Goal: Transaction & Acquisition: Download file/media

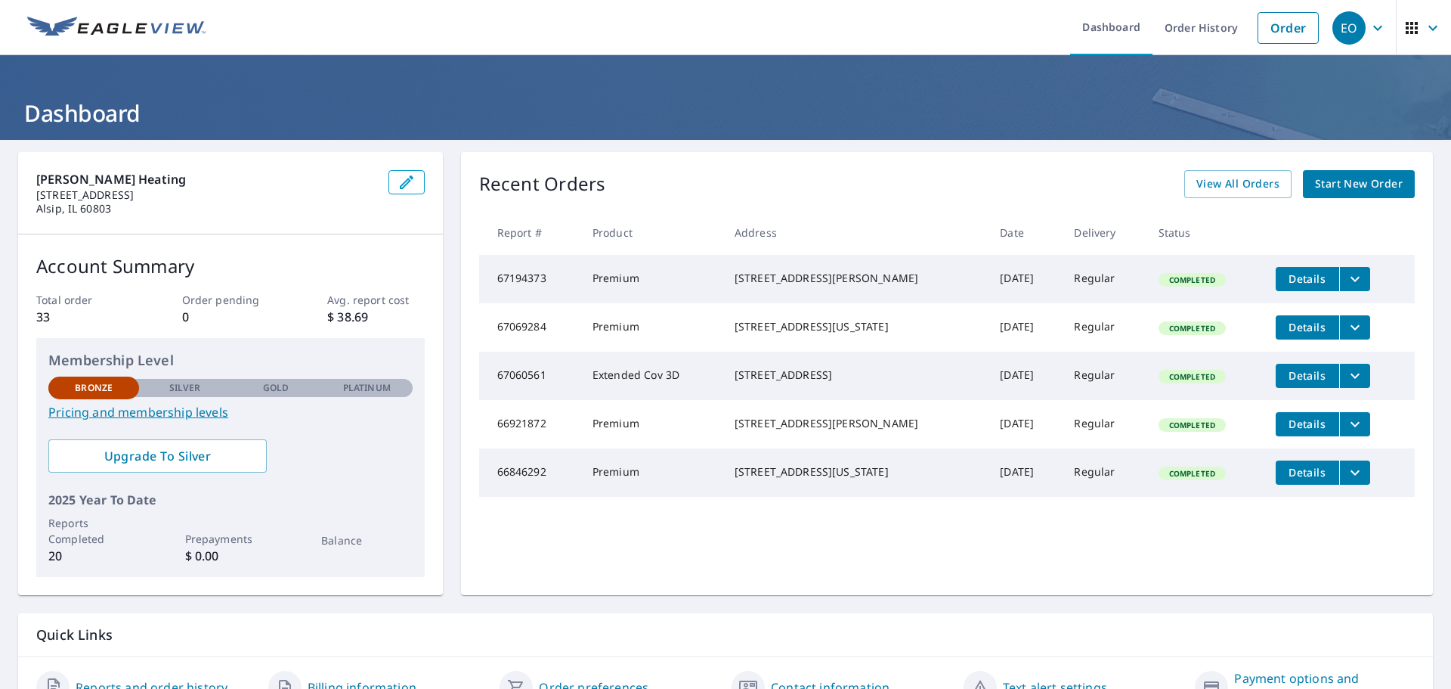
scroll to position [79, 0]
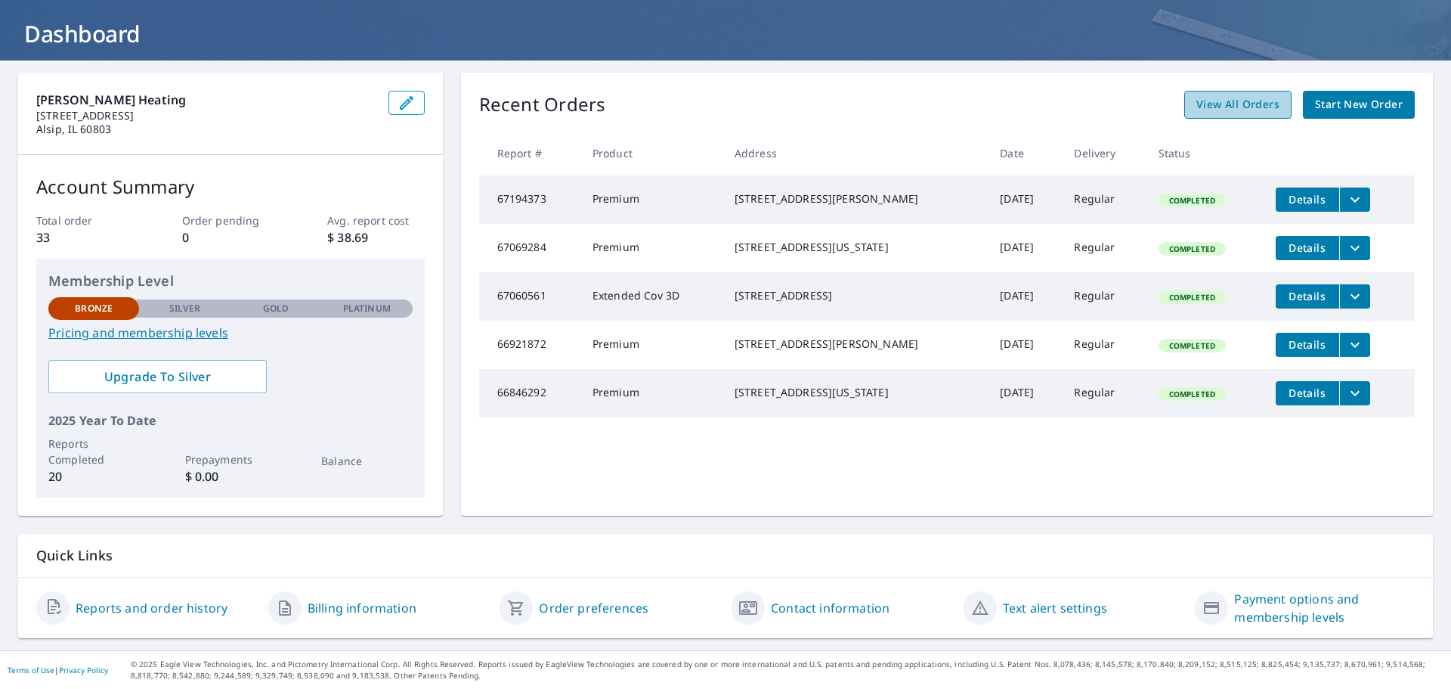
click at [1218, 98] on span "View All Orders" at bounding box center [1238, 104] width 83 height 19
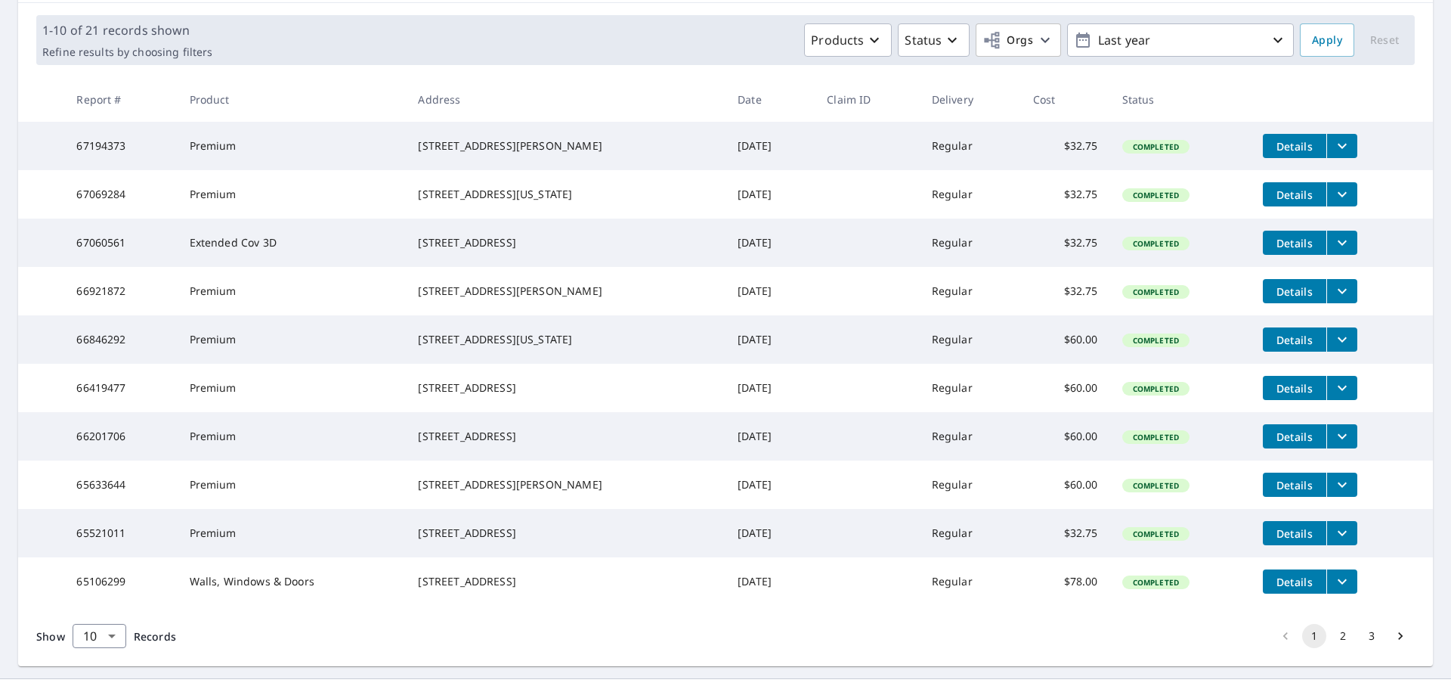
scroll to position [227, 0]
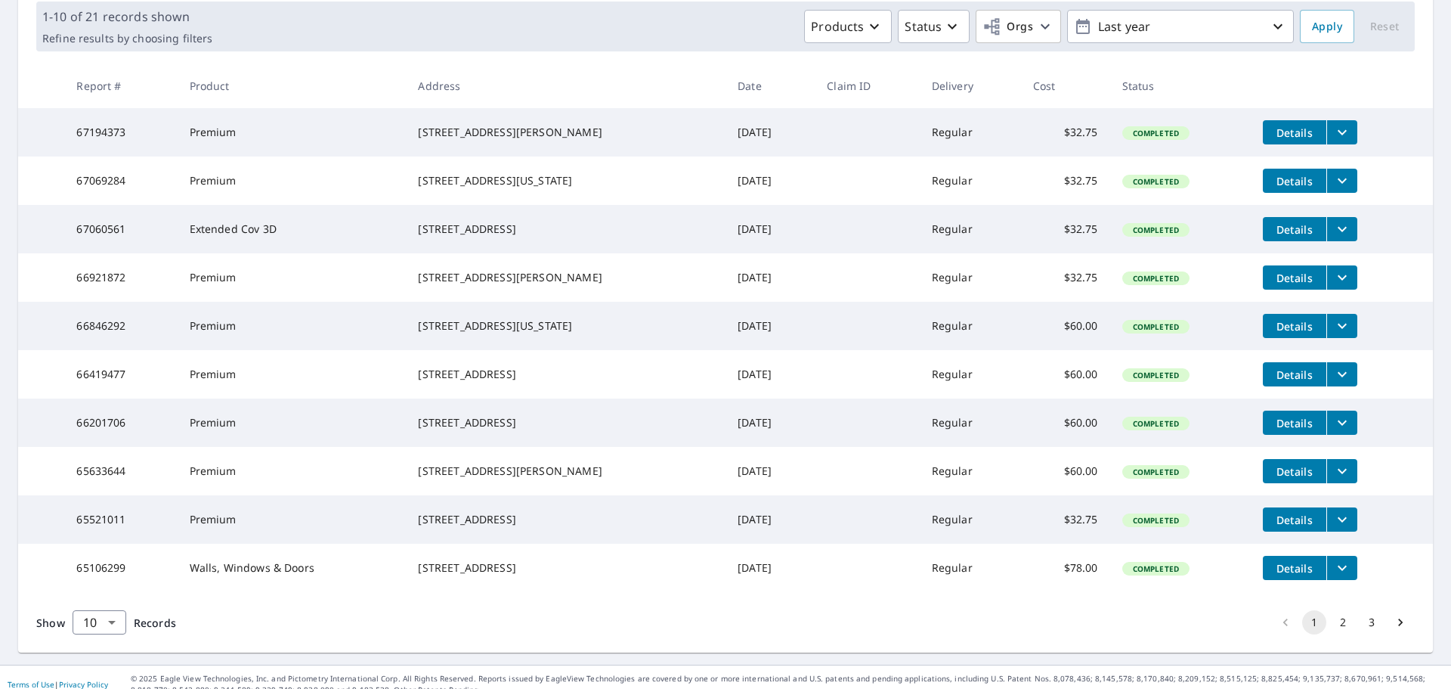
click at [1290, 382] on span "Details" at bounding box center [1294, 374] width 45 height 14
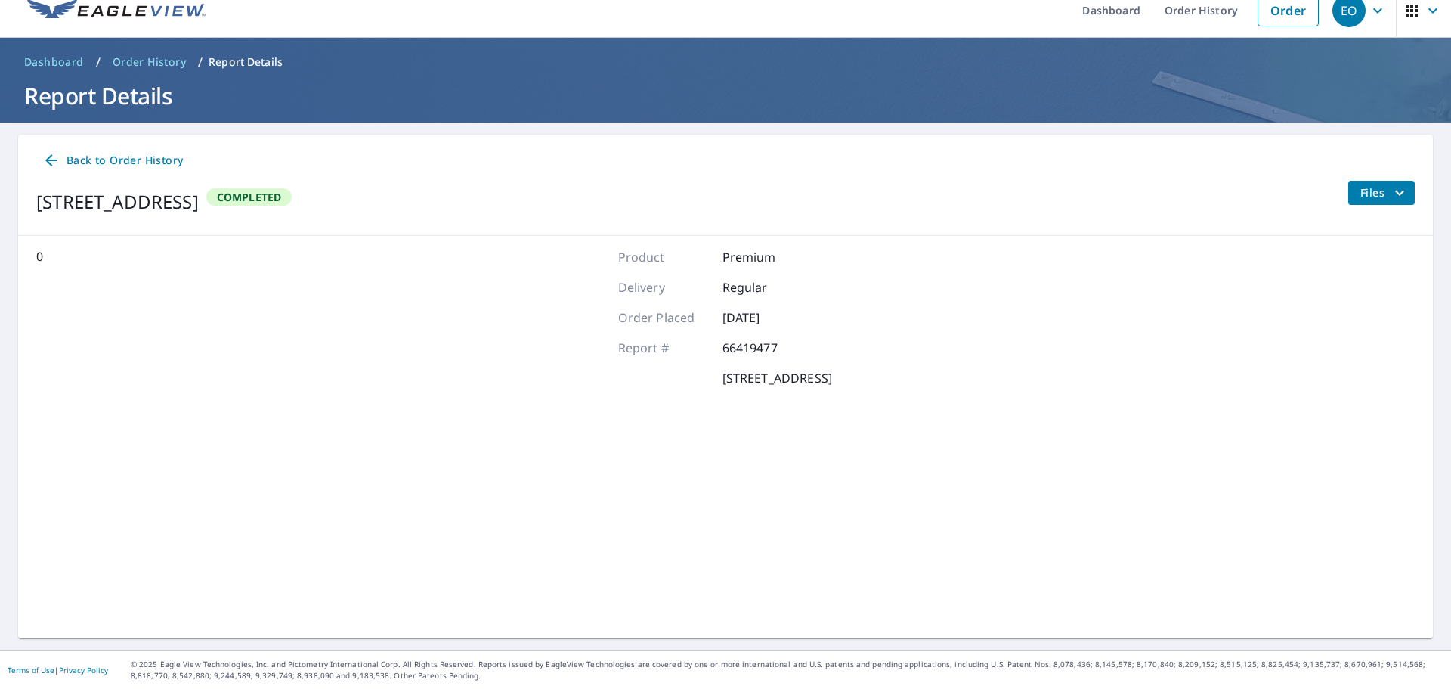
scroll to position [17, 0]
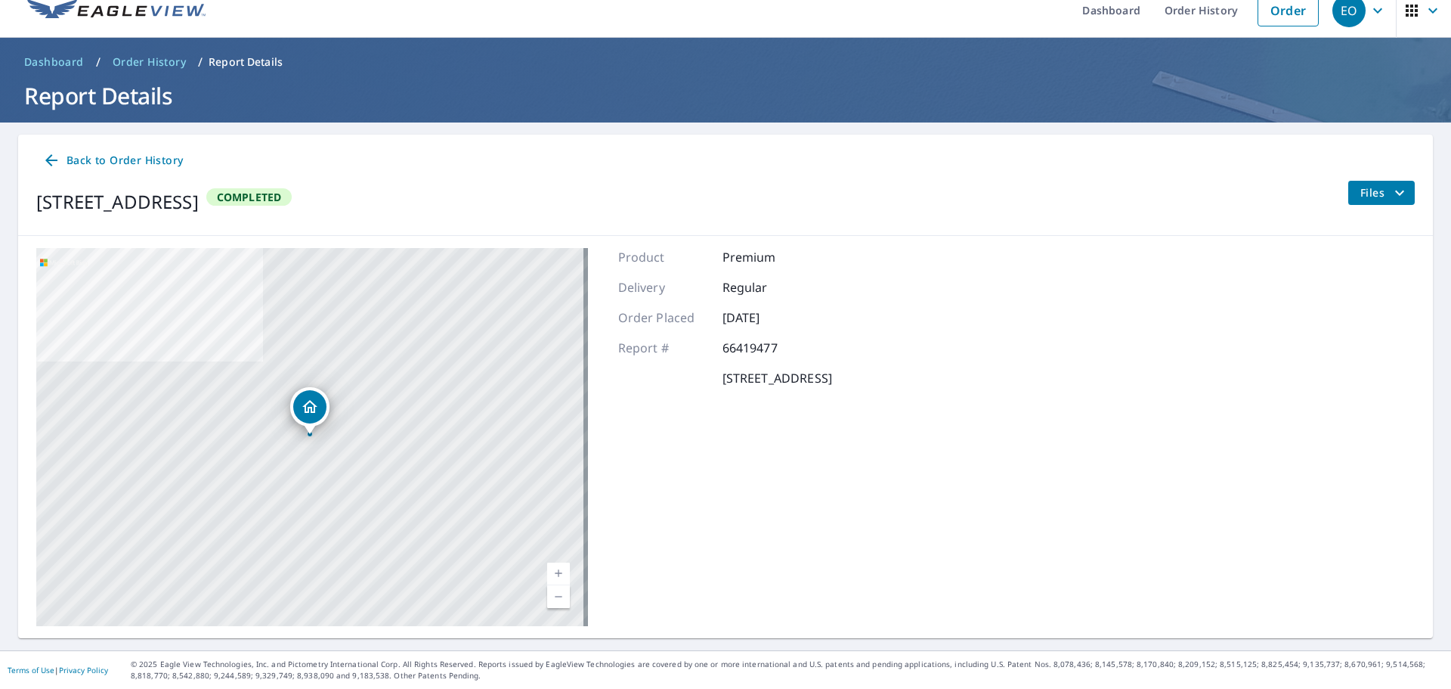
click at [1379, 197] on span "Files" at bounding box center [1385, 193] width 48 height 18
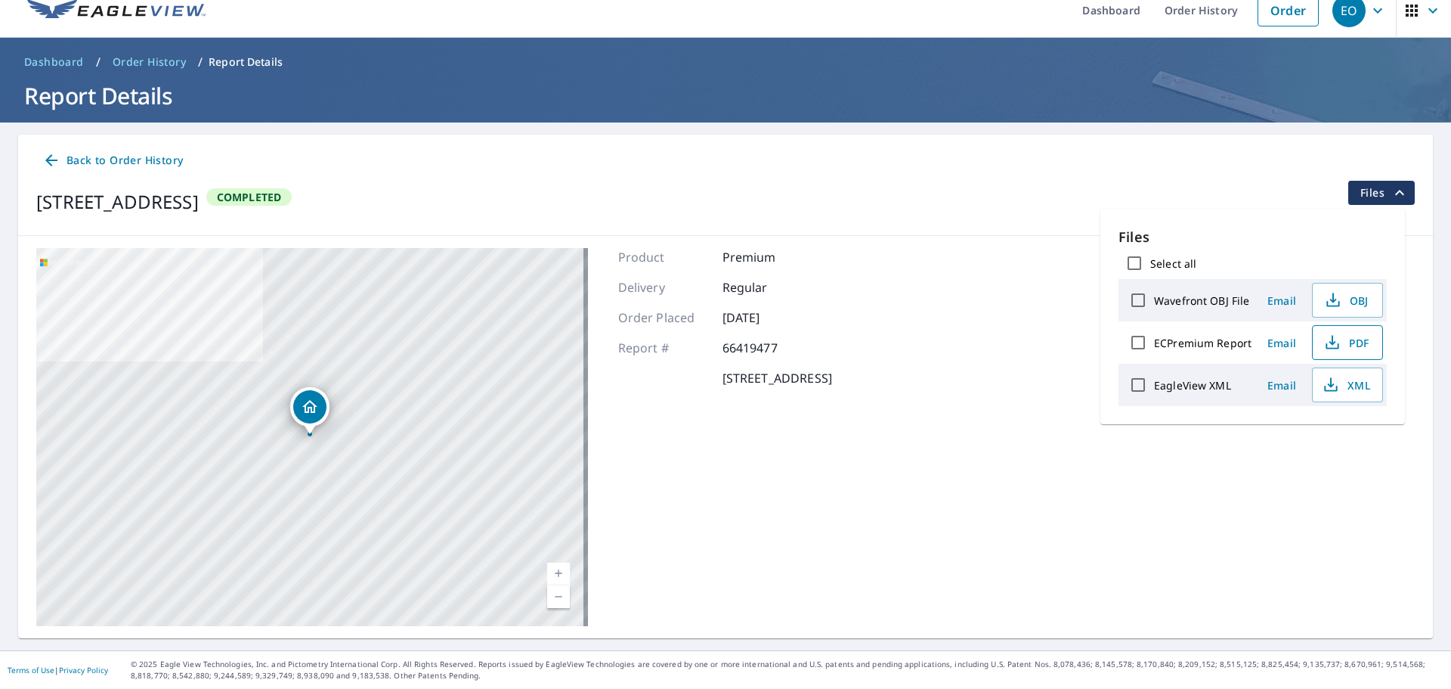
click at [1350, 337] on span "PDF" at bounding box center [1346, 342] width 48 height 18
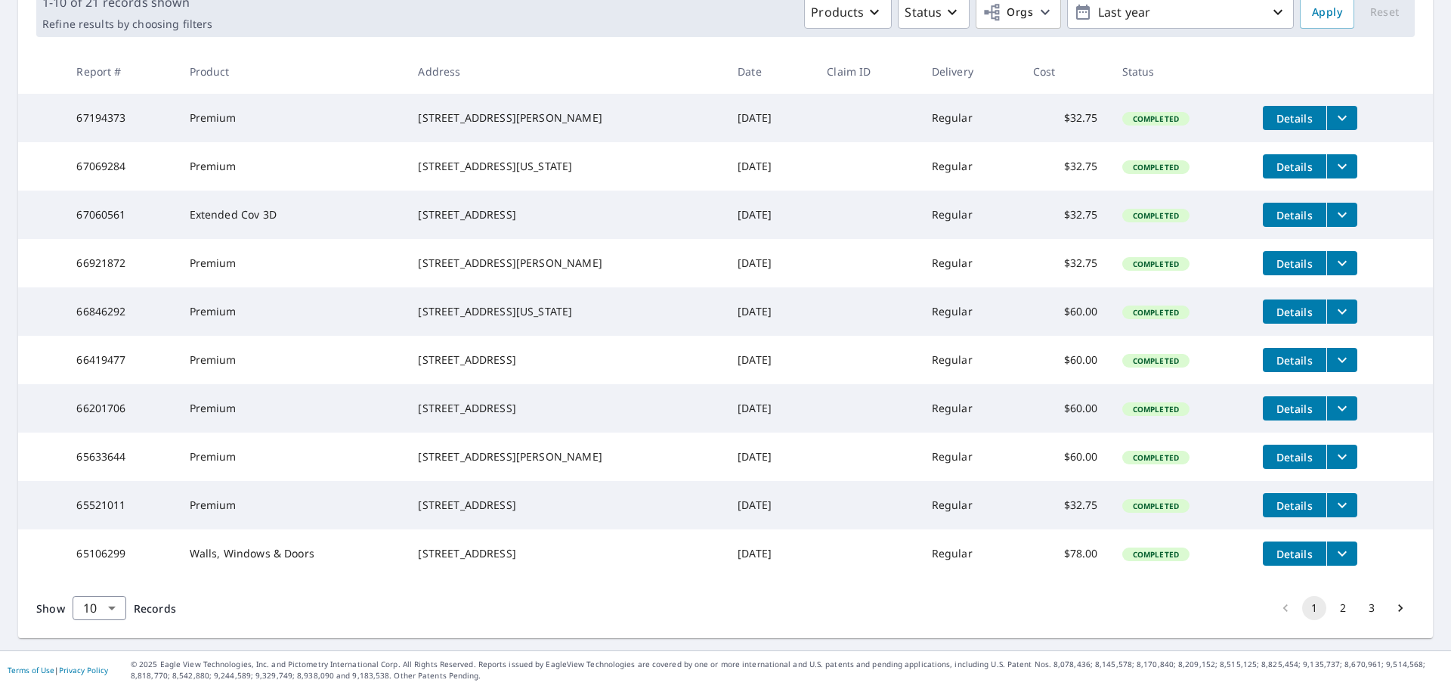
scroll to position [302, 0]
click at [1333, 399] on icon "filesDropdownBtn-66201706" at bounding box center [1342, 408] width 18 height 18
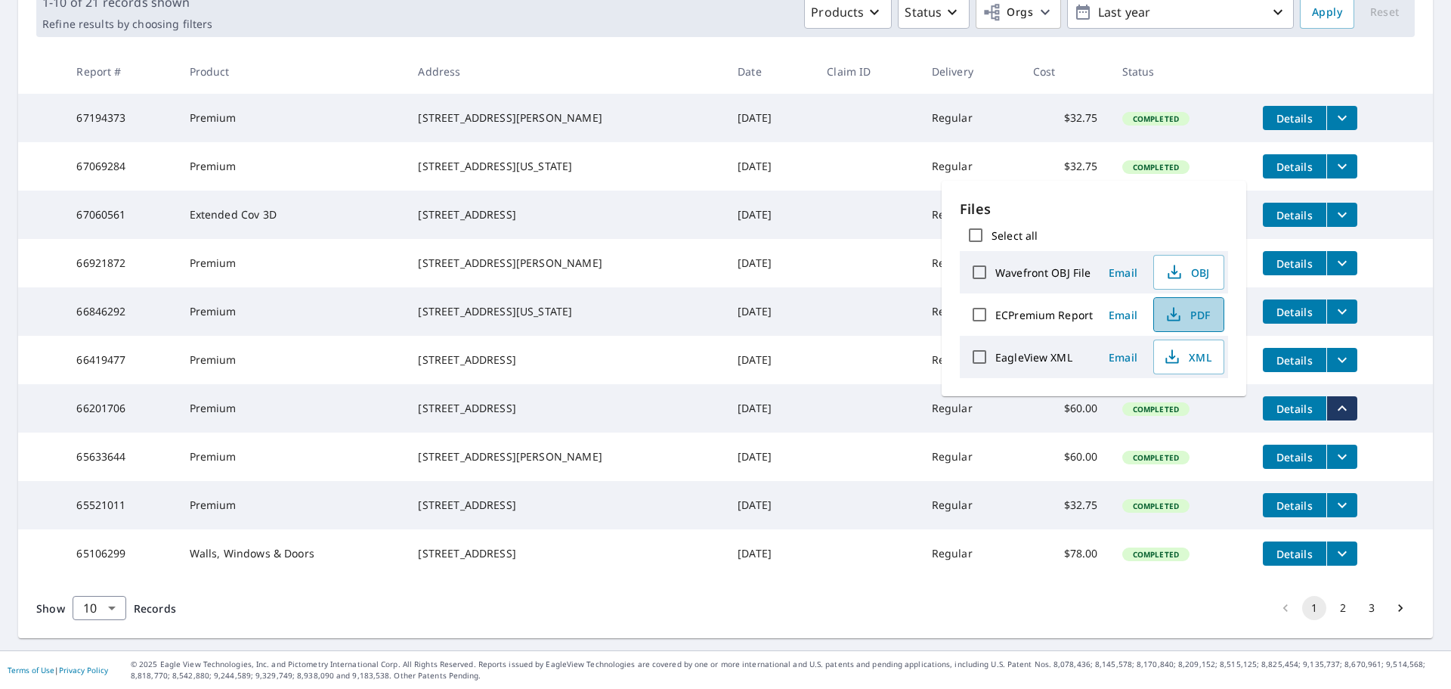
click at [1196, 317] on span "PDF" at bounding box center [1187, 314] width 48 height 18
